Goal: Check status: Check status

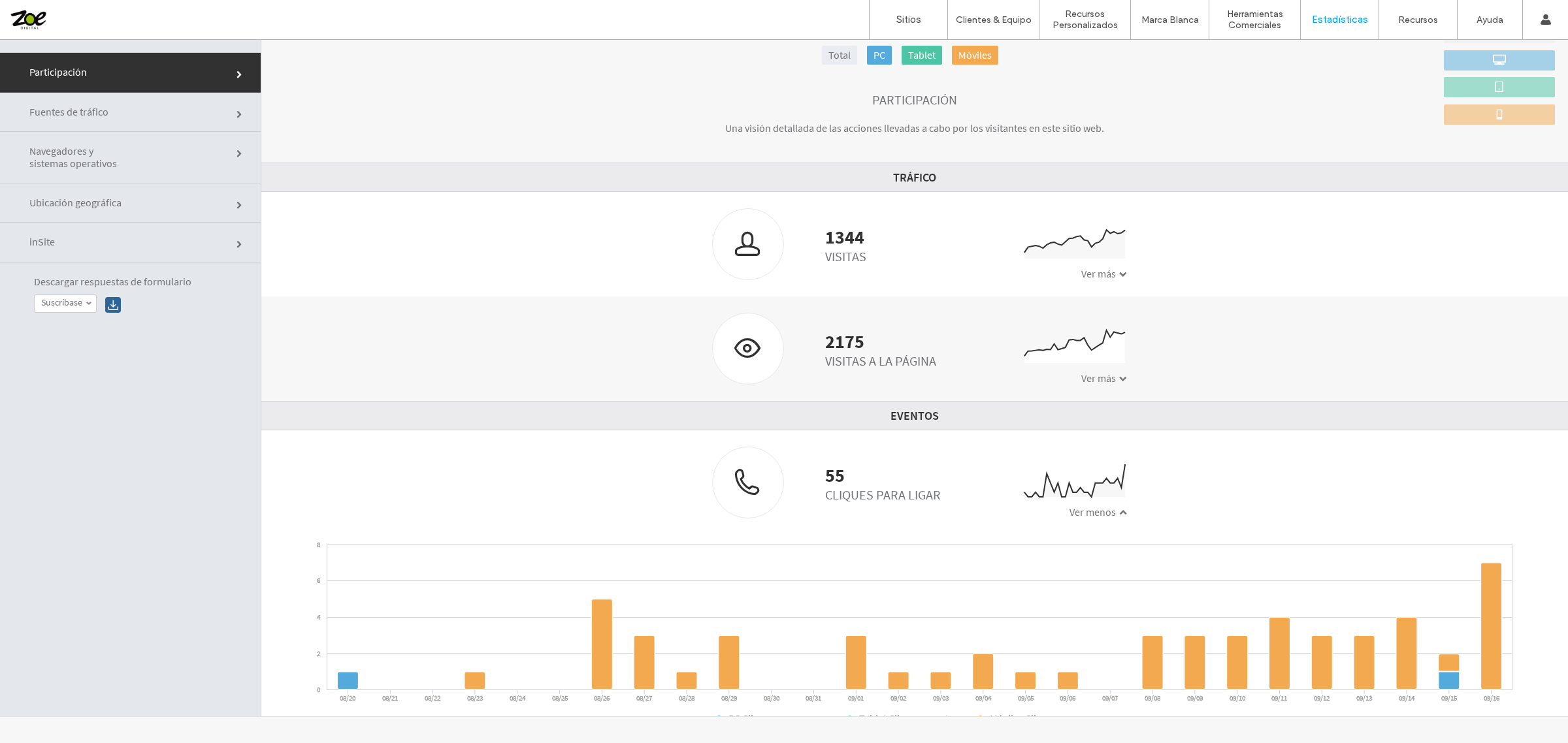
scroll to position [151, 0]
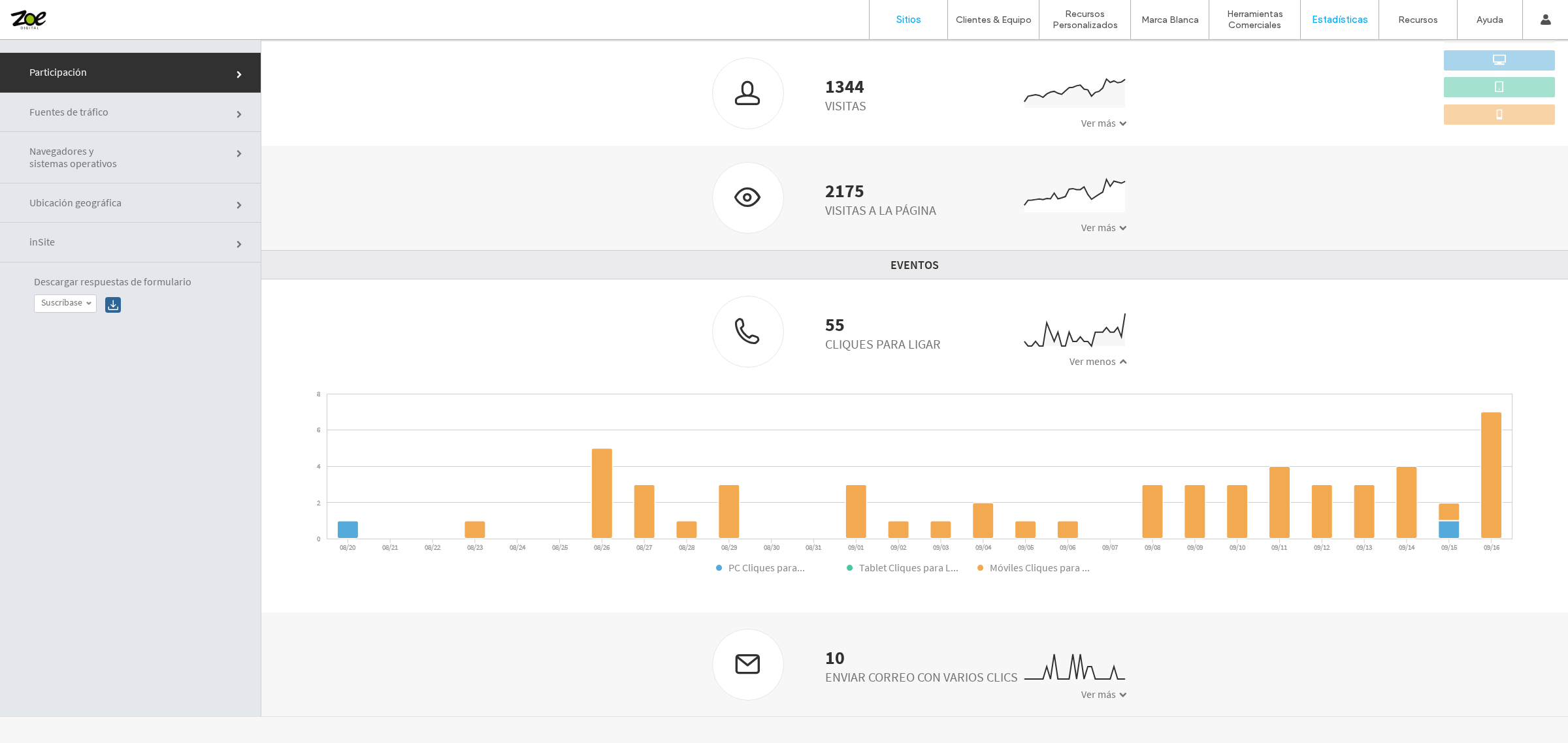
click at [900, 27] on link "Sitios" at bounding box center [908, 20] width 78 height 39
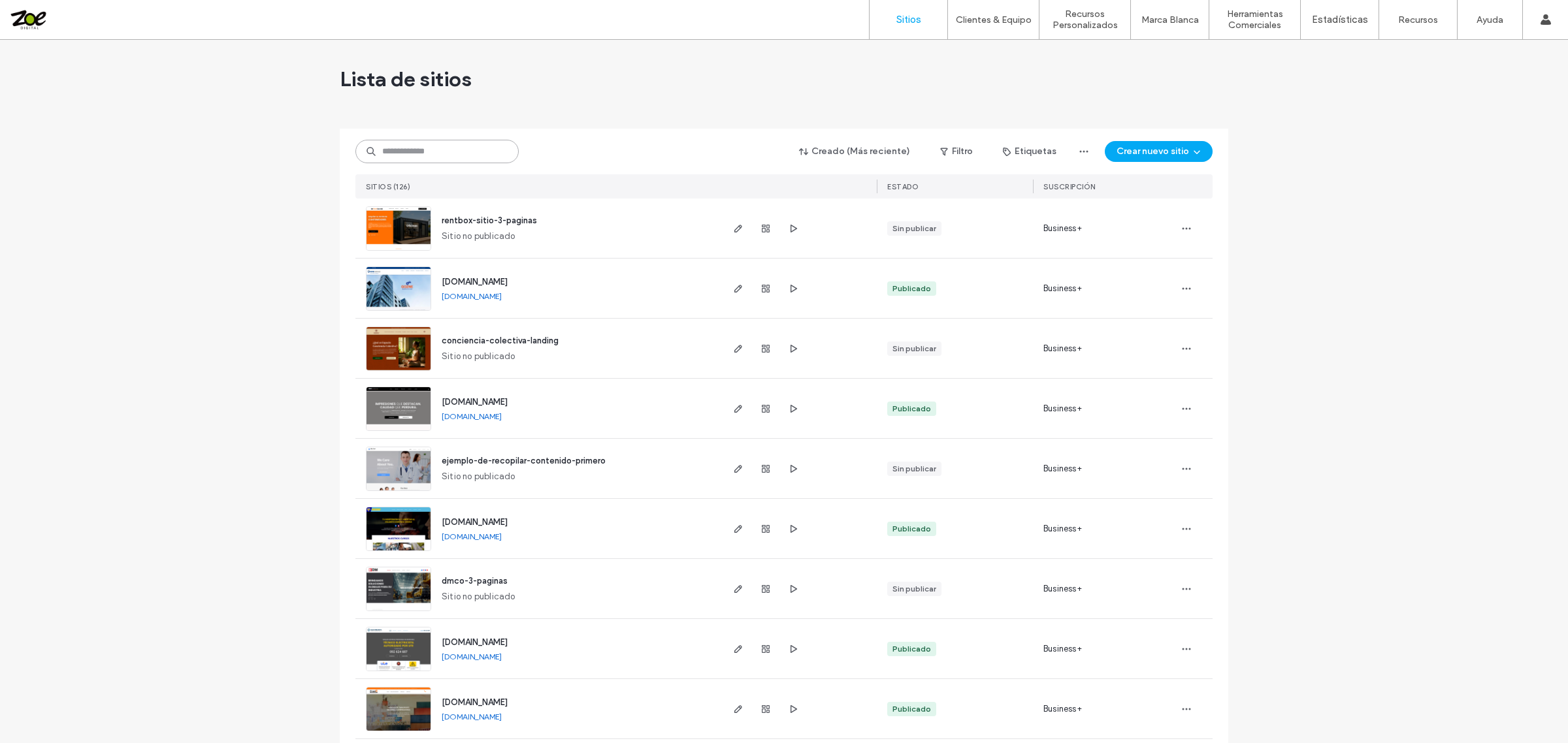
click at [443, 154] on input at bounding box center [437, 151] width 163 height 23
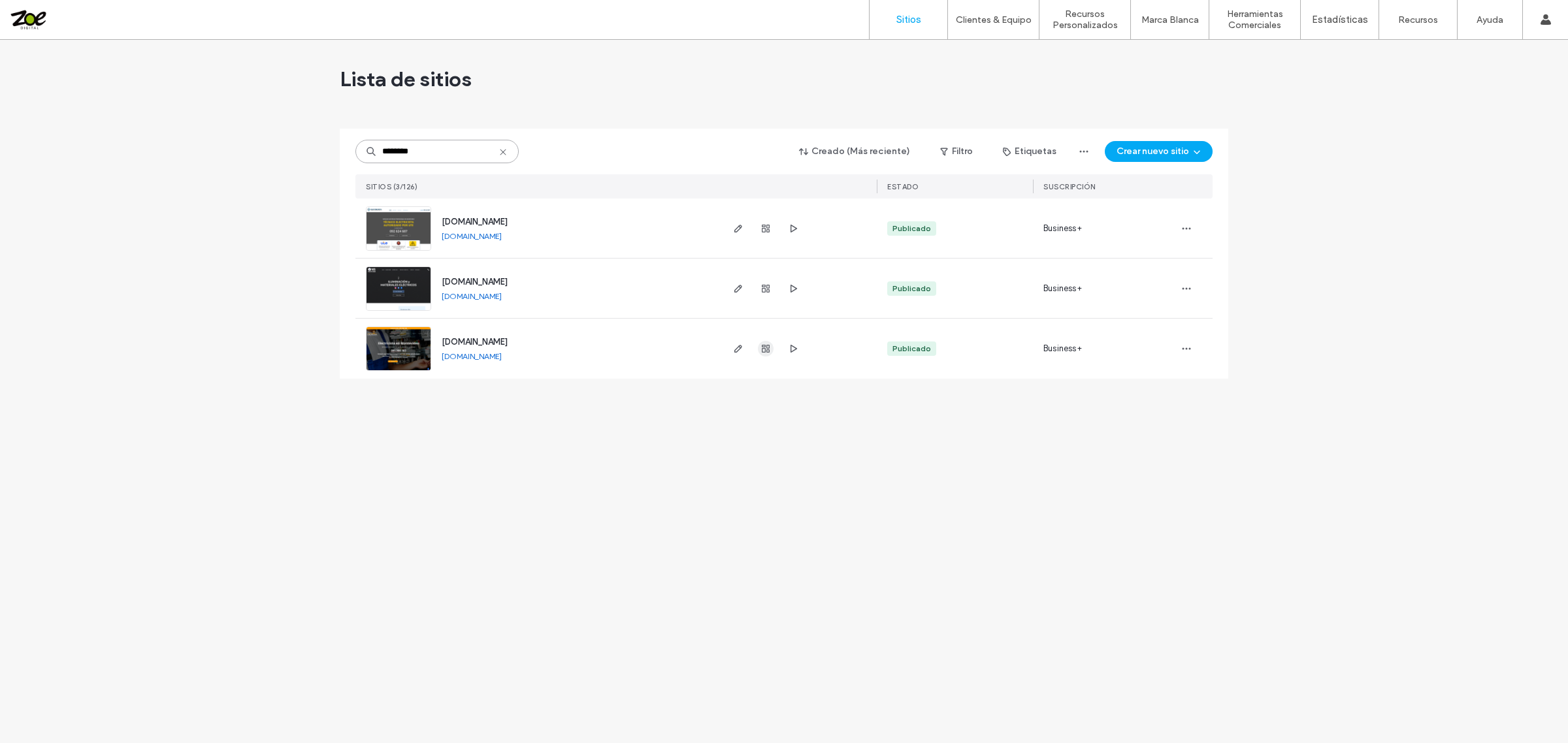
type input "********"
click at [767, 349] on use "button" at bounding box center [766, 349] width 7 height 7
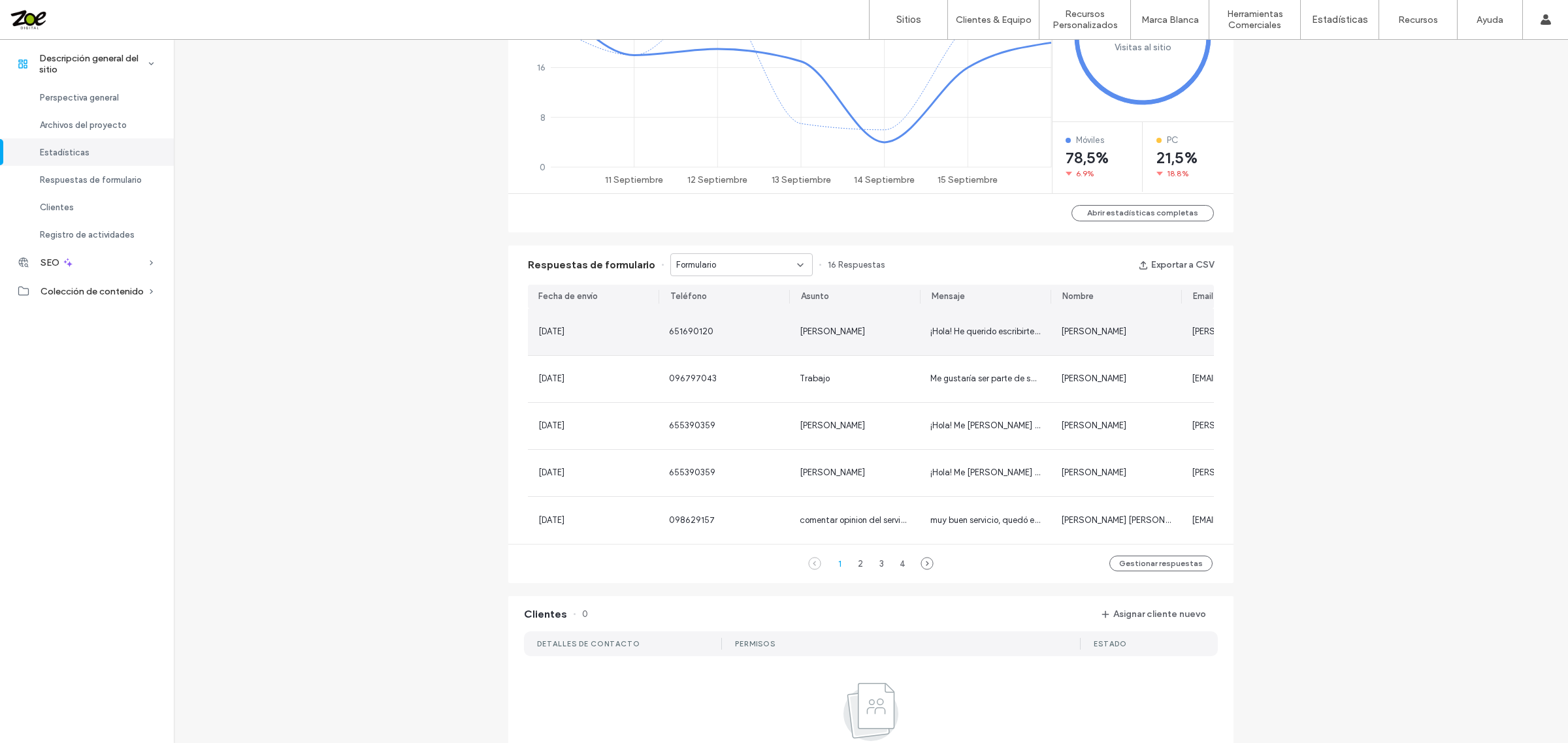
scroll to position [653, 0]
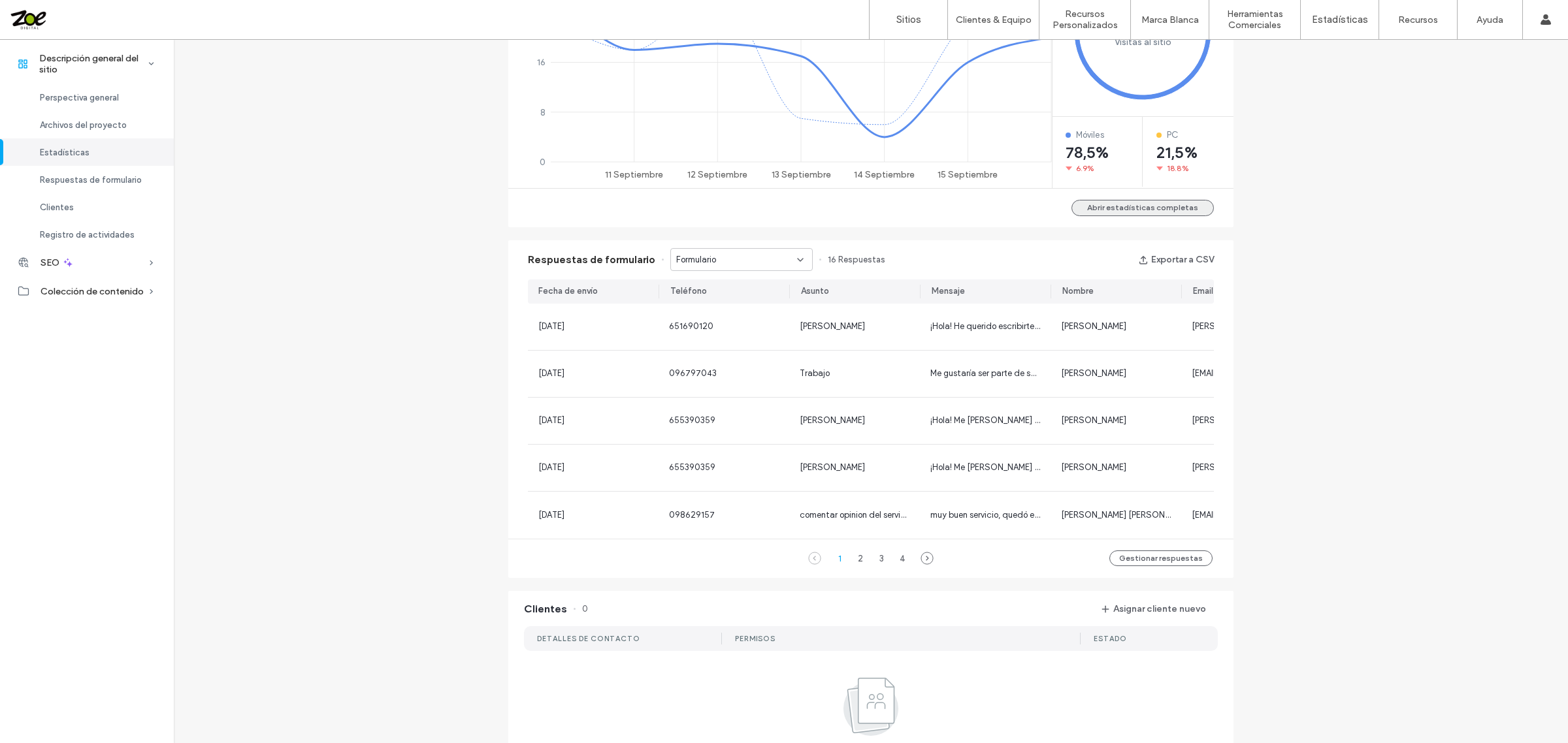
click at [1173, 211] on button "Abrir estadísticas completas" at bounding box center [1142, 207] width 142 height 16
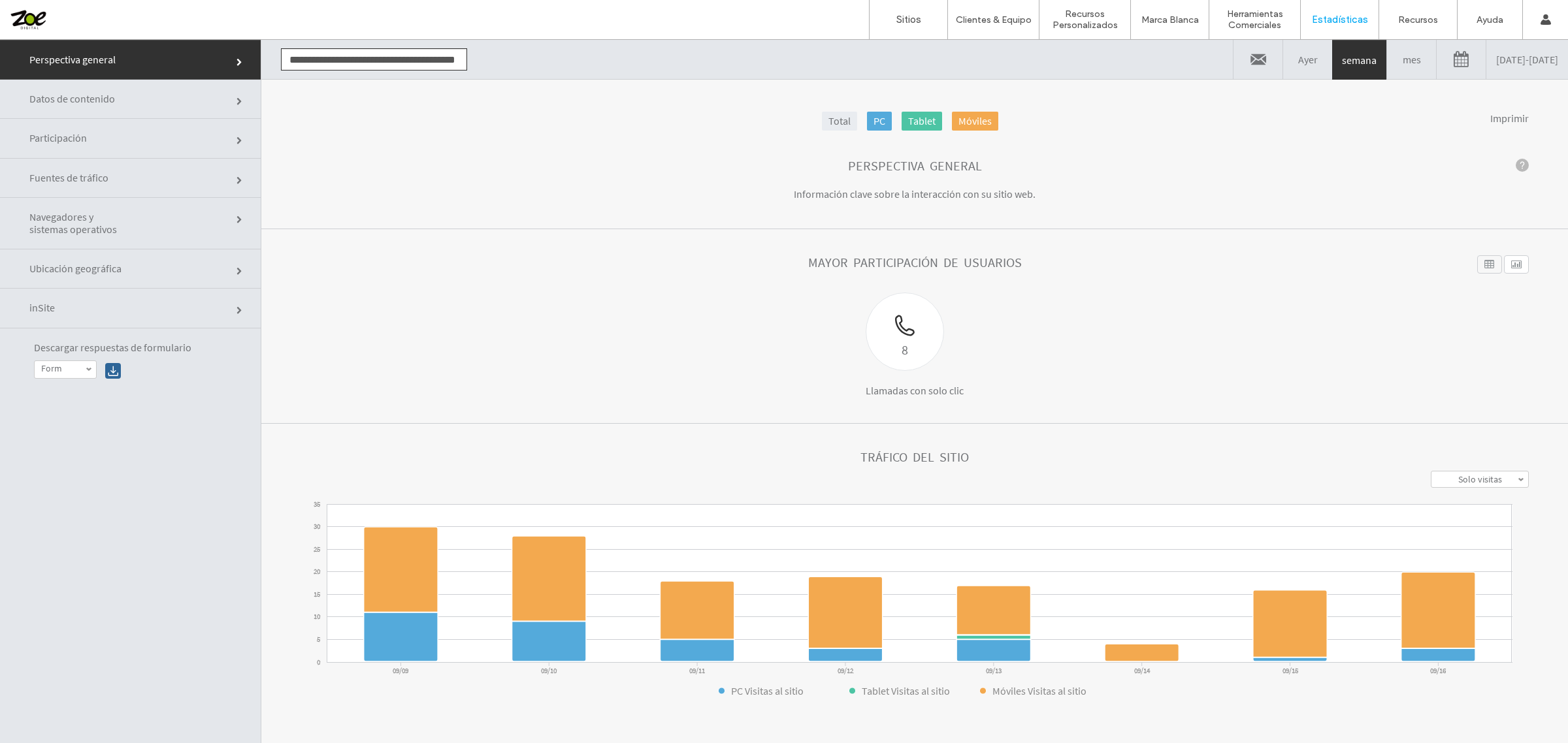
click at [1486, 67] on link "[DATE] - [DATE]" at bounding box center [1527, 60] width 82 height 39
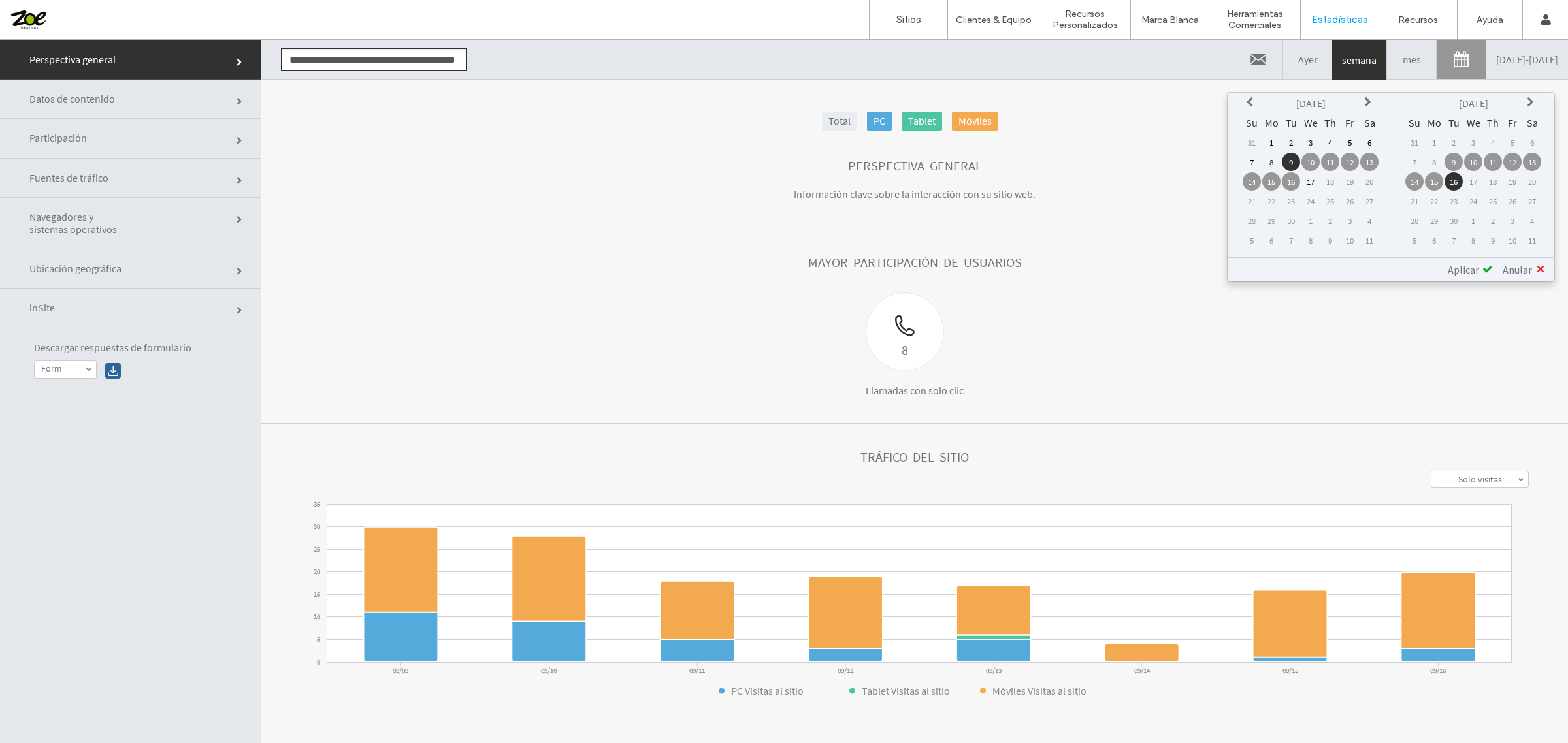
click at [1256, 103] on icon at bounding box center [1251, 102] width 10 height 10
click at [1351, 143] on td "1" at bounding box center [1350, 142] width 19 height 19
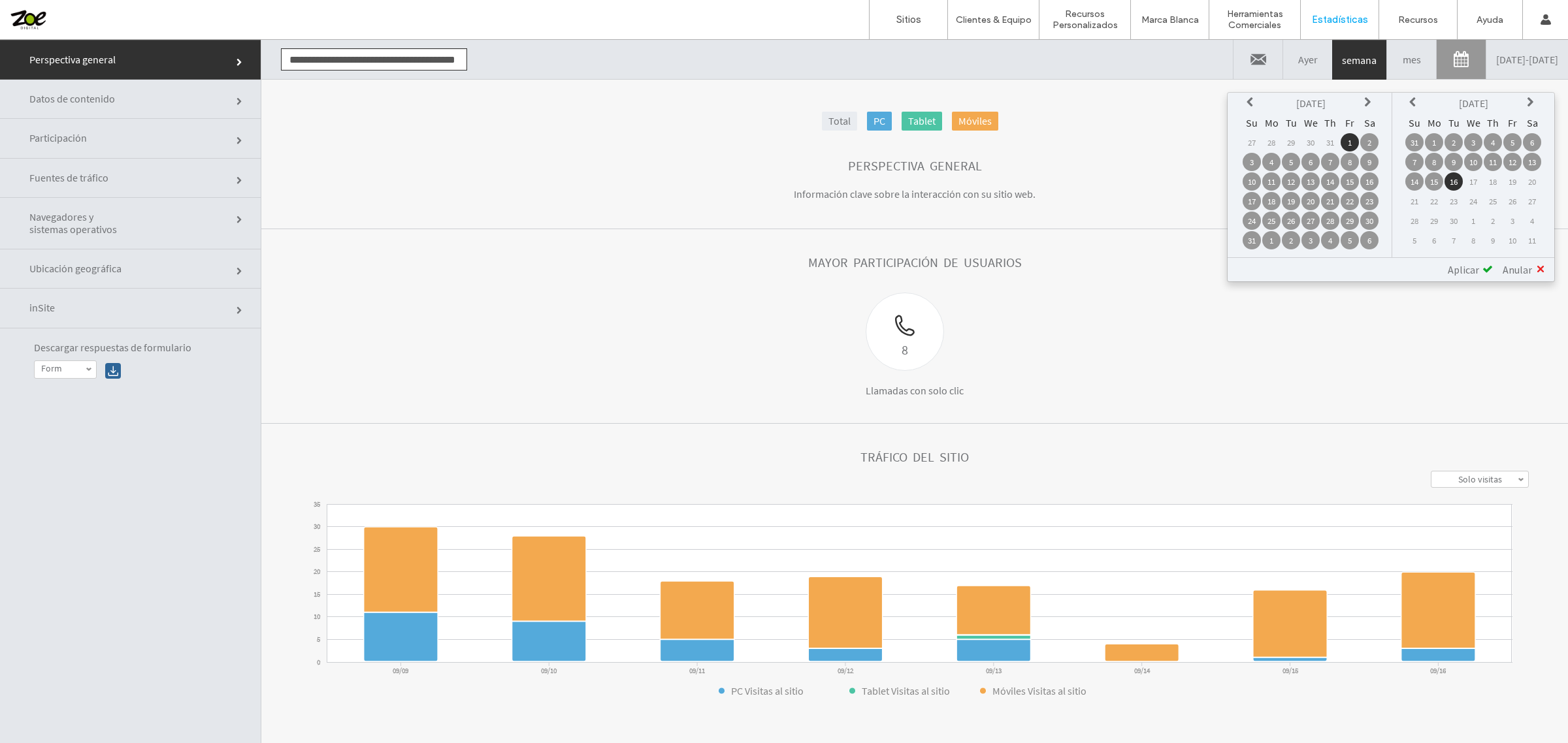
click at [1419, 105] on icon at bounding box center [1413, 102] width 10 height 10
click at [1530, 178] on td "16" at bounding box center [1532, 182] width 19 height 19
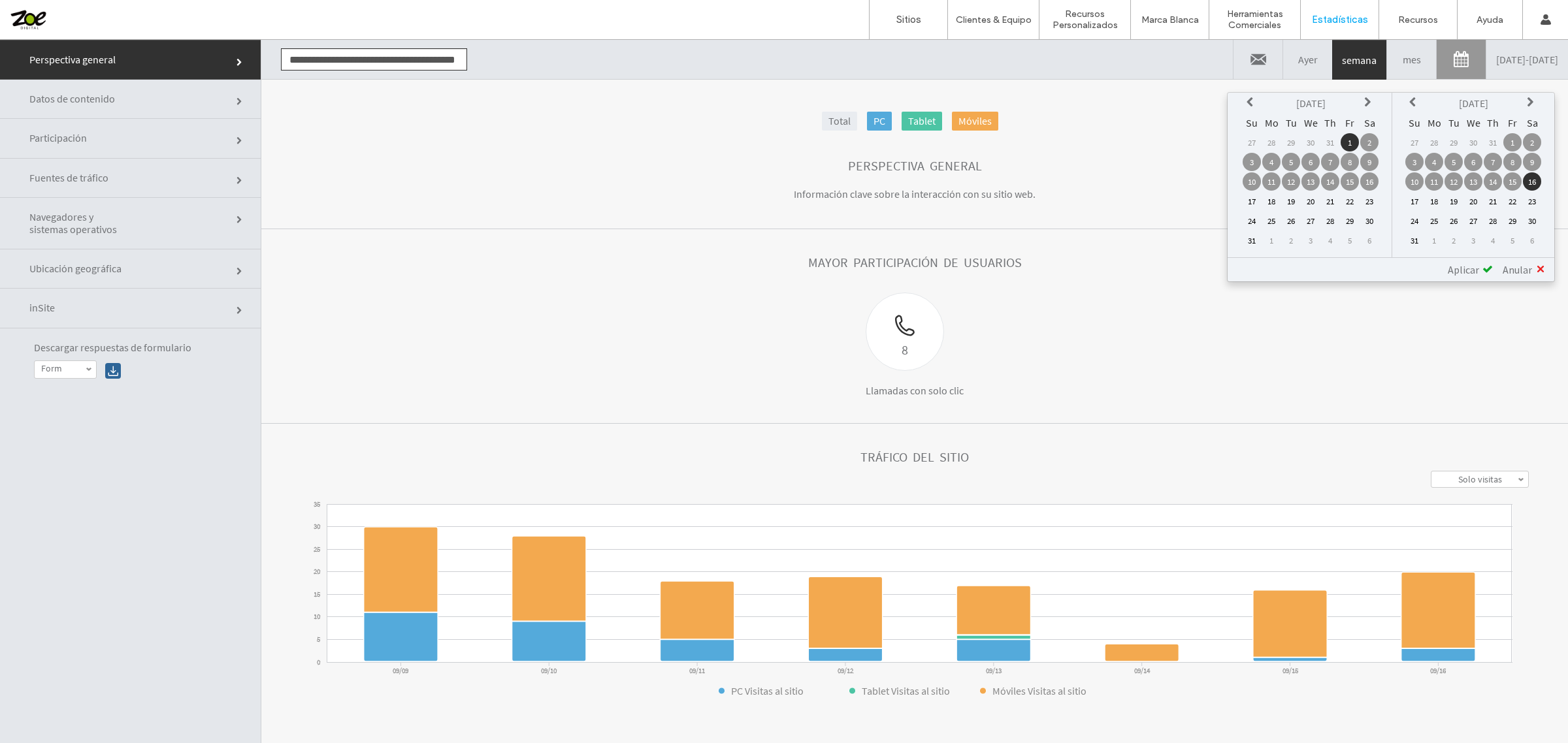
click at [1476, 263] on span "Aplicar" at bounding box center [1463, 270] width 31 height 13
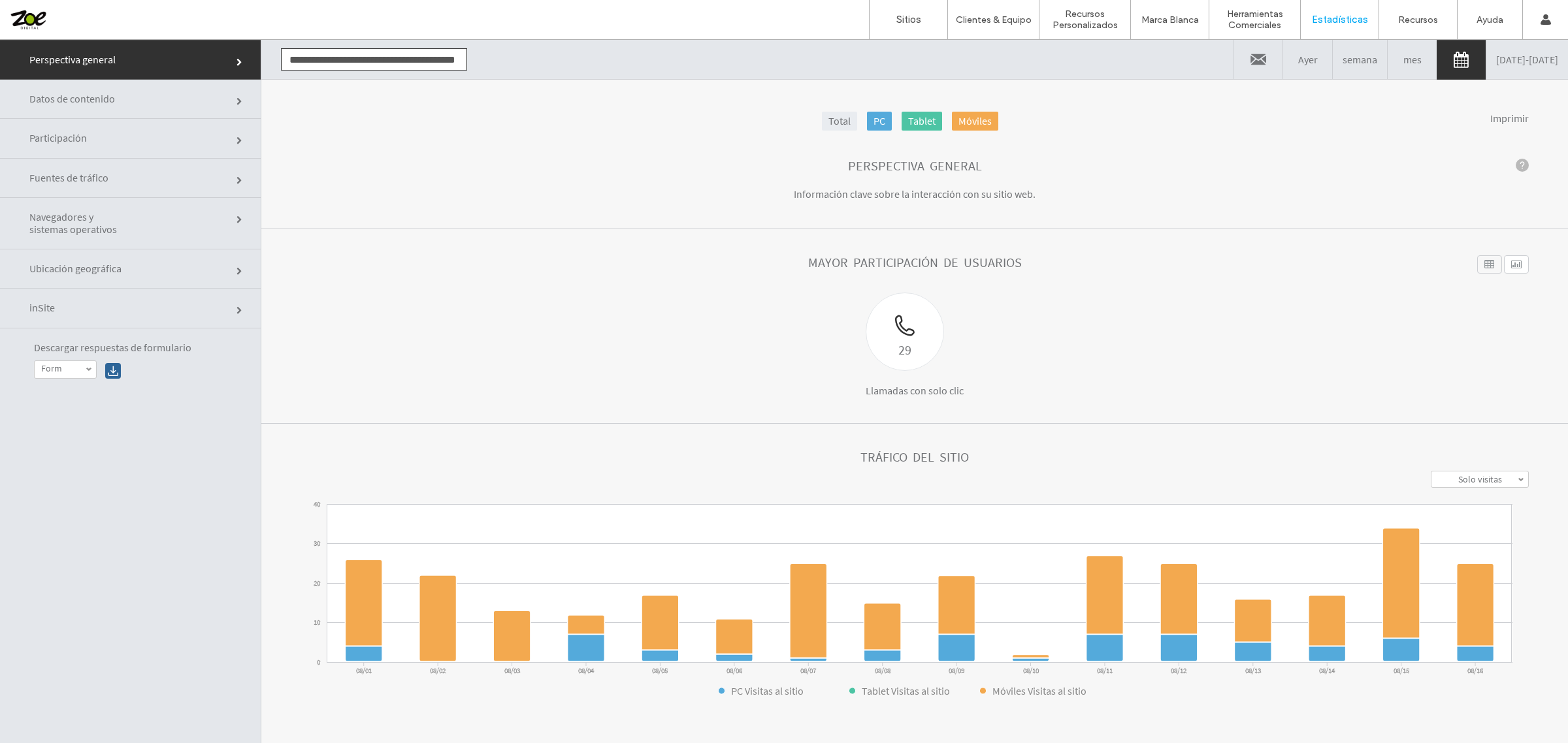
click at [162, 136] on link "Participación" at bounding box center [130, 139] width 261 height 39
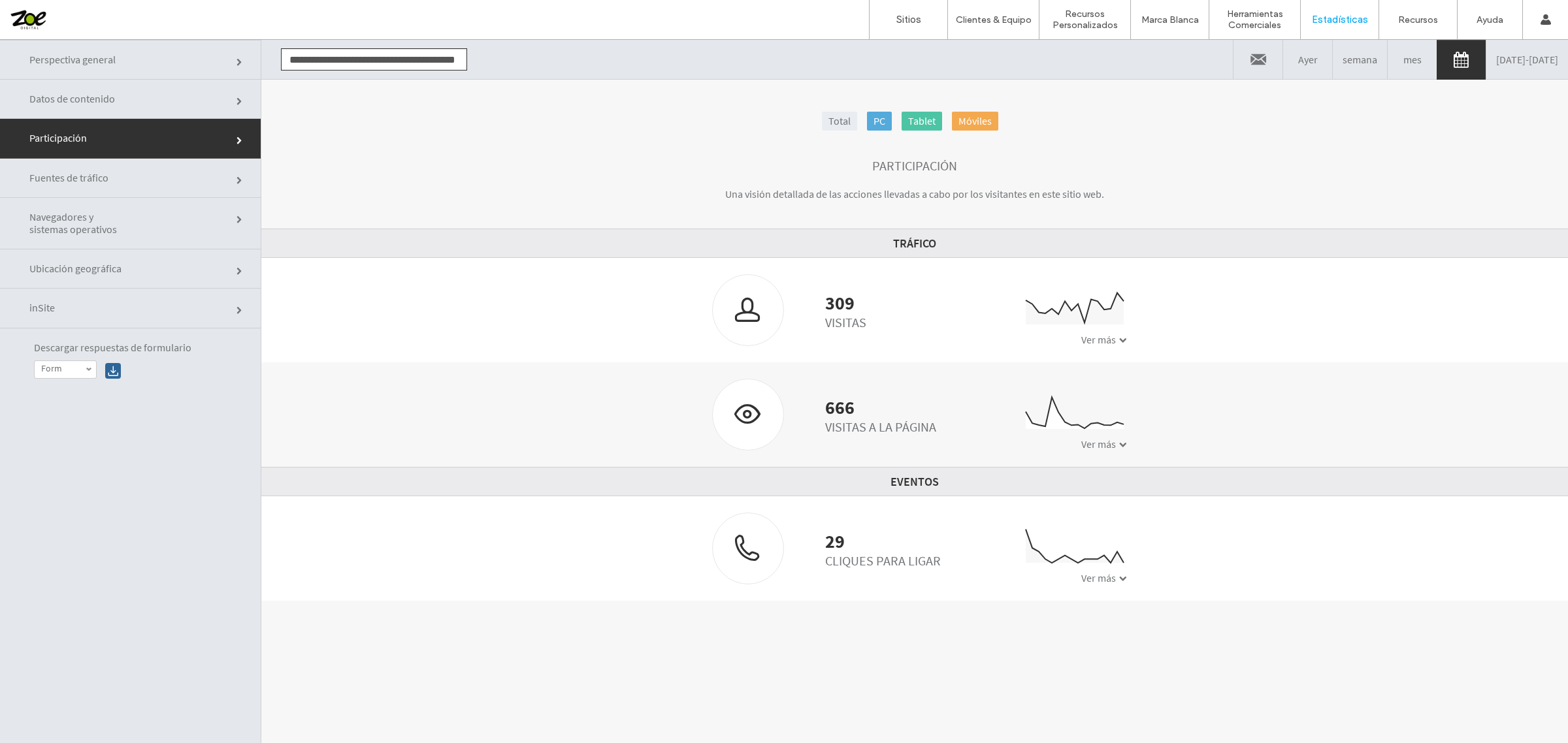
click at [1486, 57] on link "[DATE] - [DATE]" at bounding box center [1527, 60] width 82 height 39
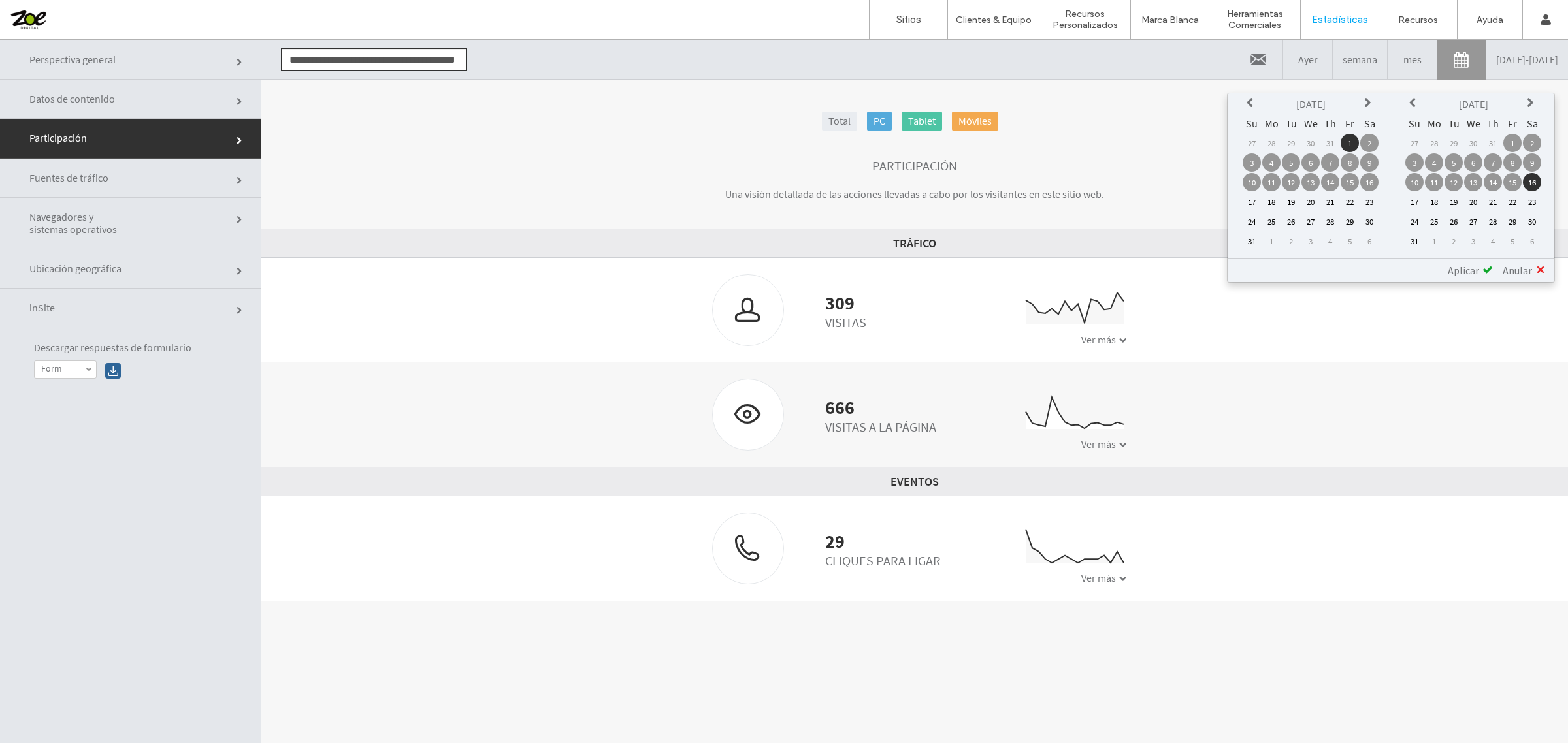
click at [1370, 110] on th at bounding box center [1369, 104] width 19 height 19
click at [1280, 143] on td "1" at bounding box center [1272, 143] width 19 height 19
click at [1469, 264] on span "Aplicar" at bounding box center [1463, 271] width 31 height 13
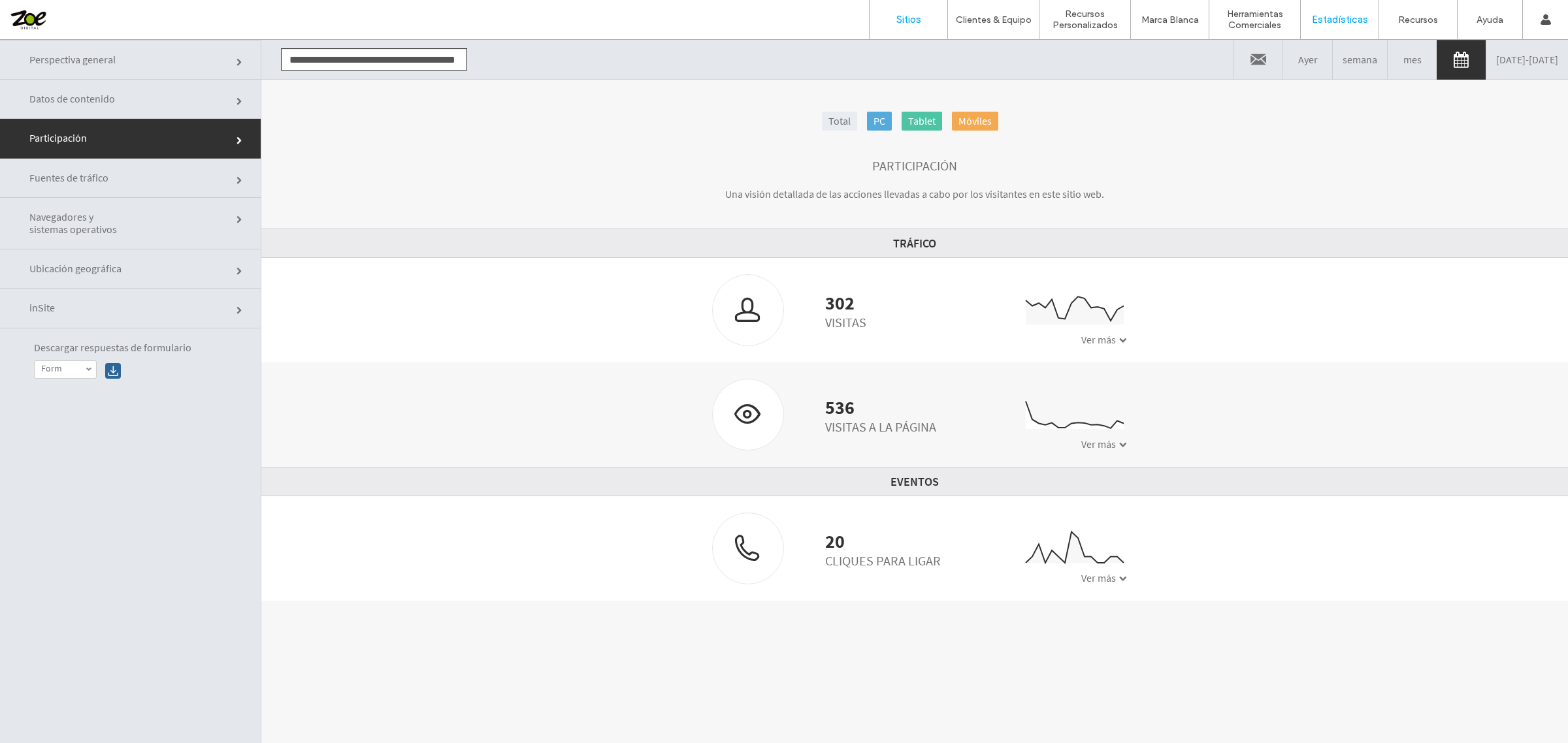
click at [909, 23] on label "Sitios" at bounding box center [908, 20] width 24 height 12
